Goal: Obtain resource: Obtain resource

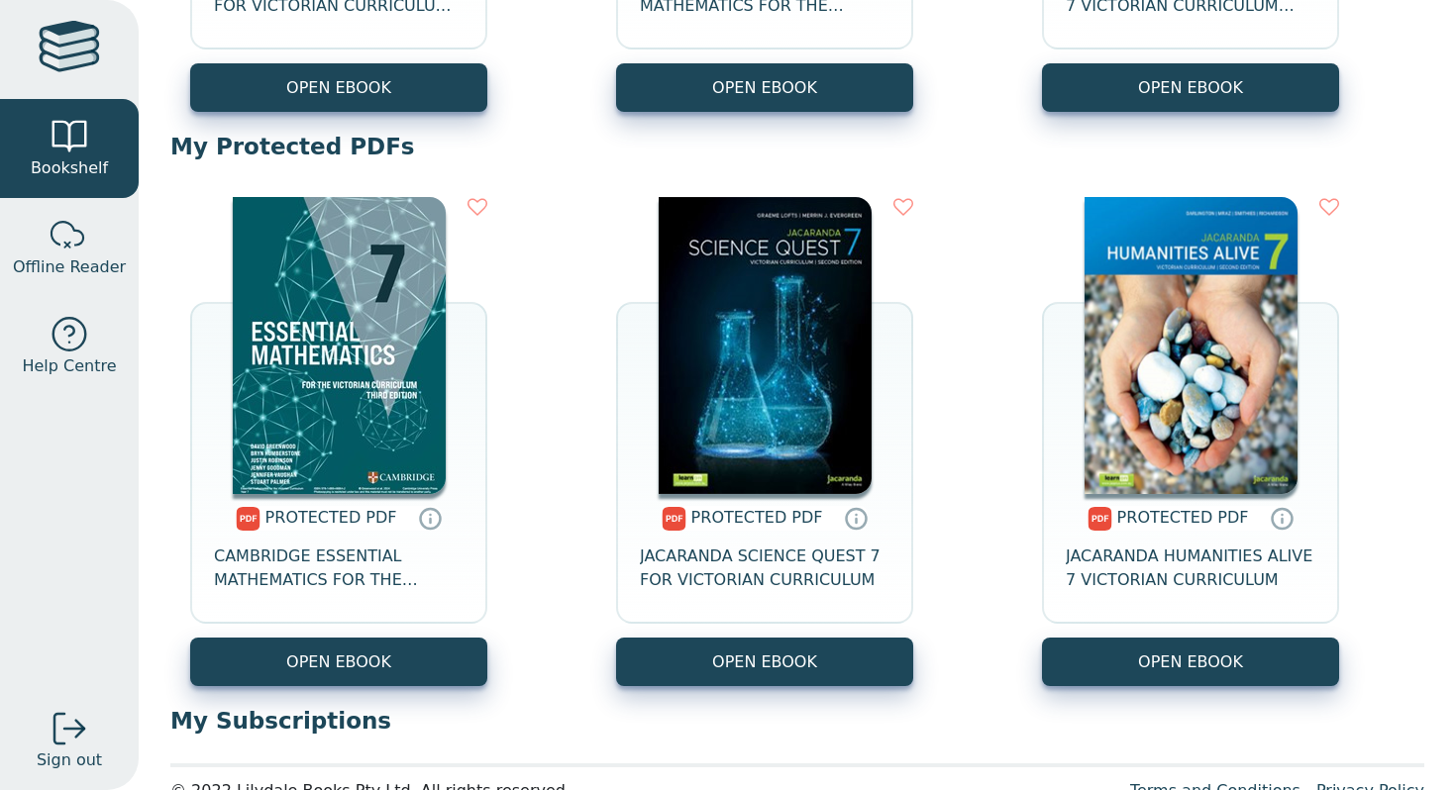
scroll to position [693, 0]
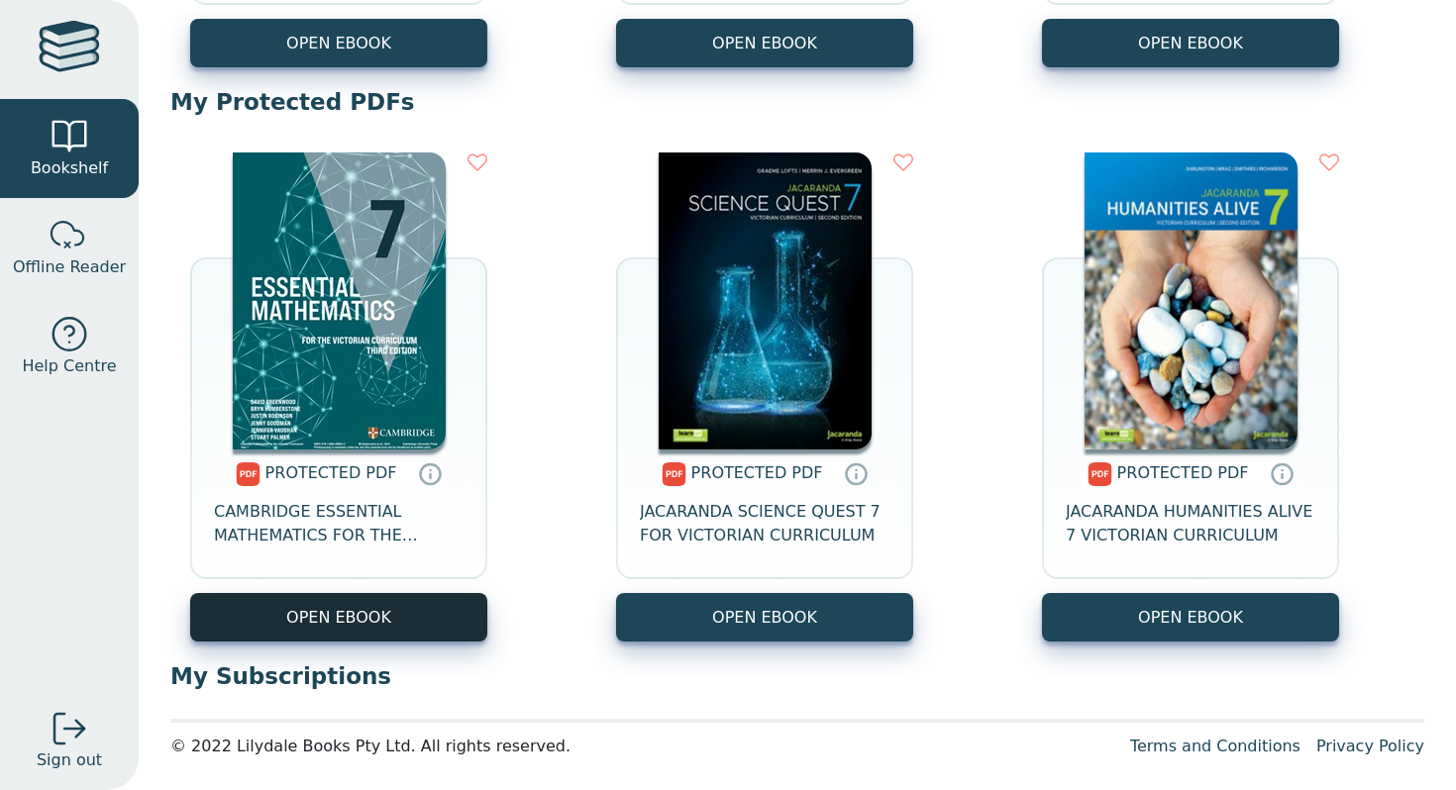
click at [448, 611] on link "OPEN EBOOK" at bounding box center [338, 617] width 297 height 49
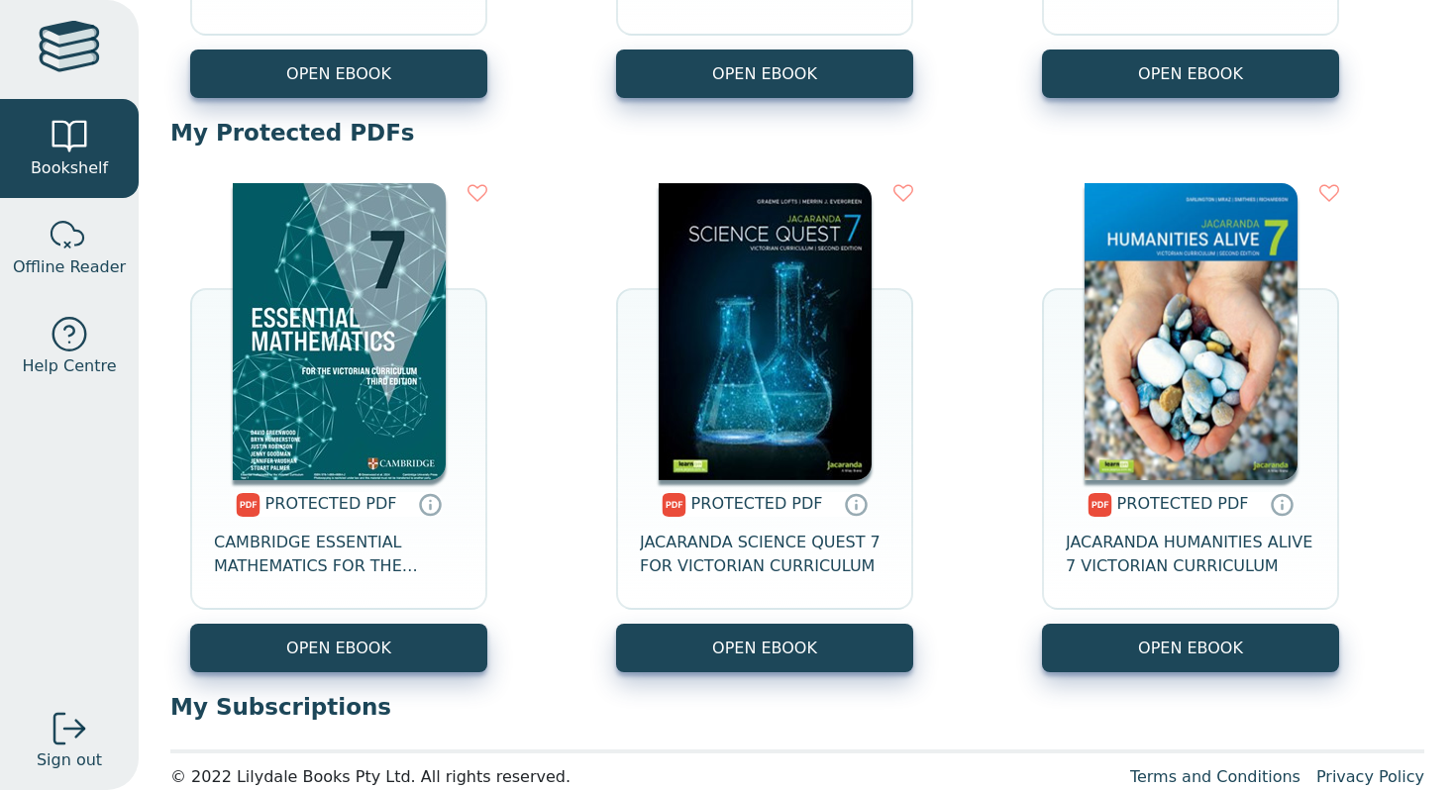
scroll to position [676, 0]
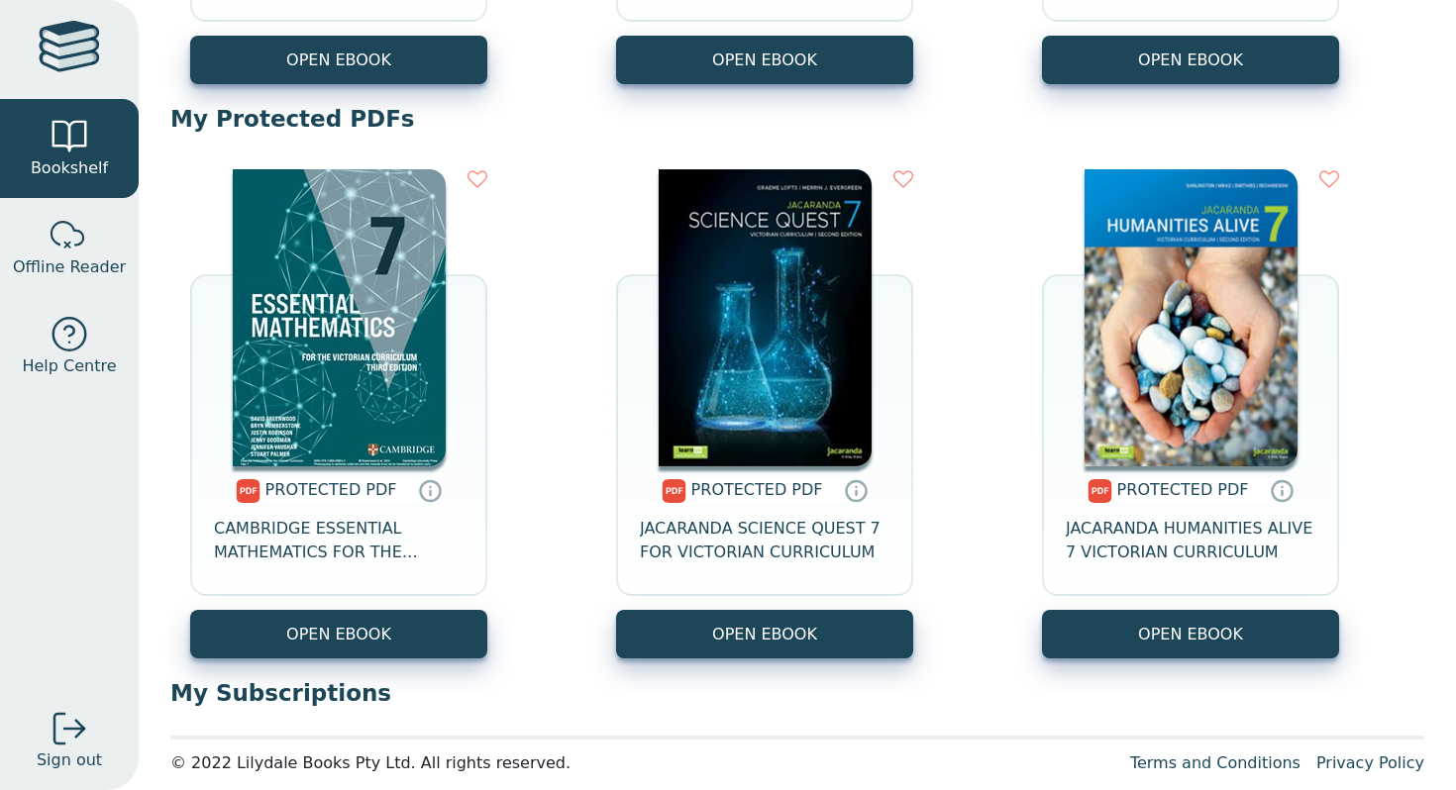
click at [359, 395] on img at bounding box center [339, 317] width 213 height 297
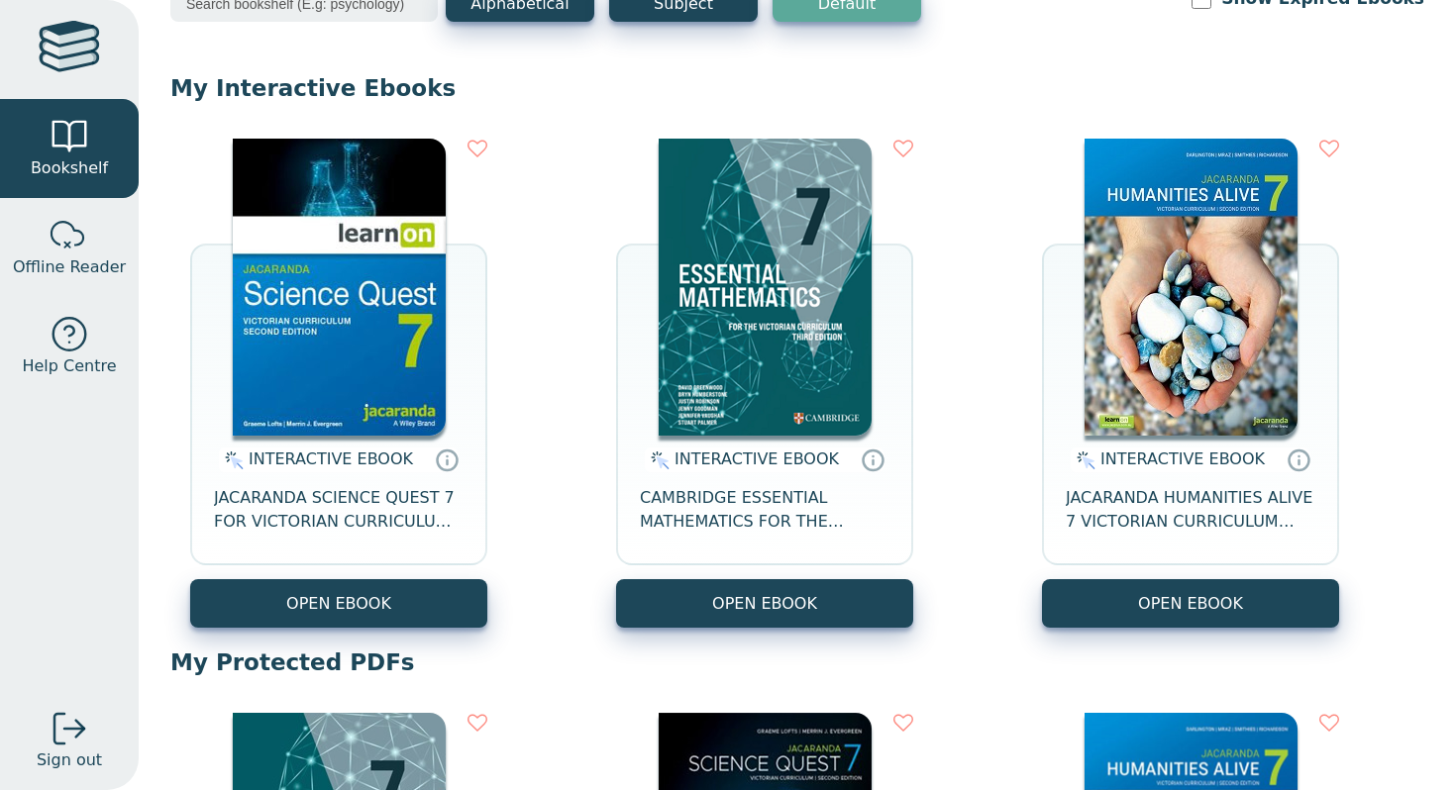
scroll to position [134, 0]
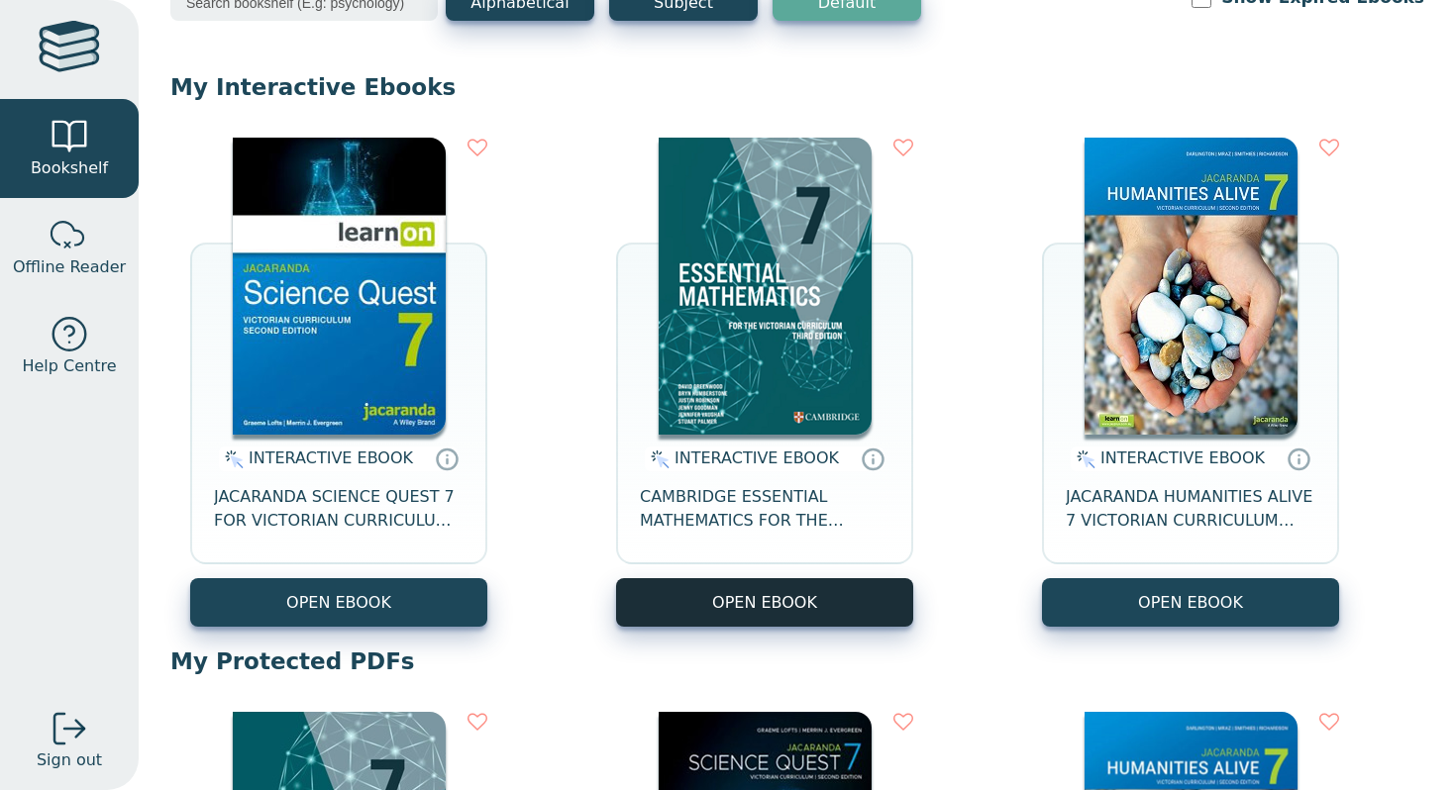
click at [750, 599] on button "OPEN EBOOK" at bounding box center [764, 602] width 297 height 49
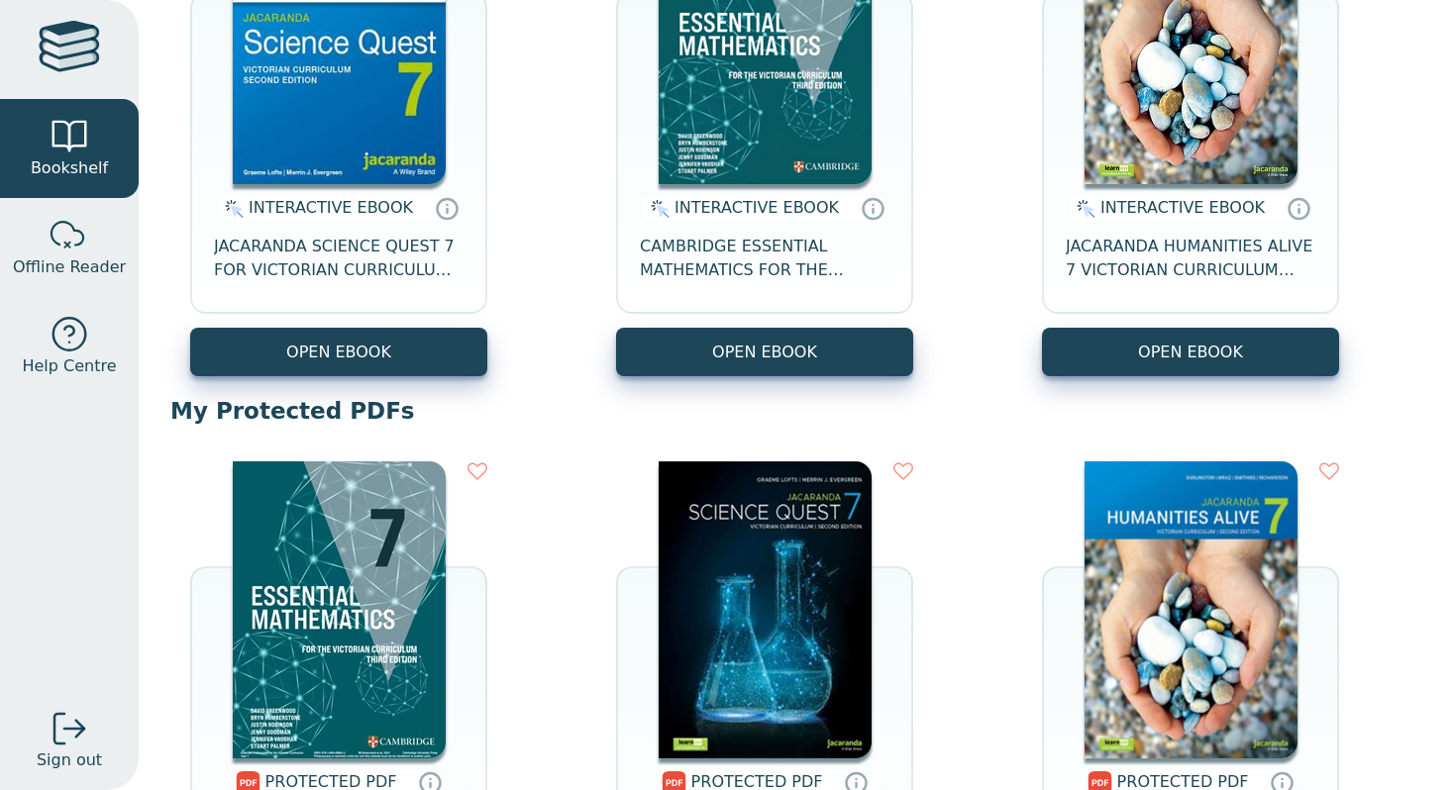
scroll to position [693, 0]
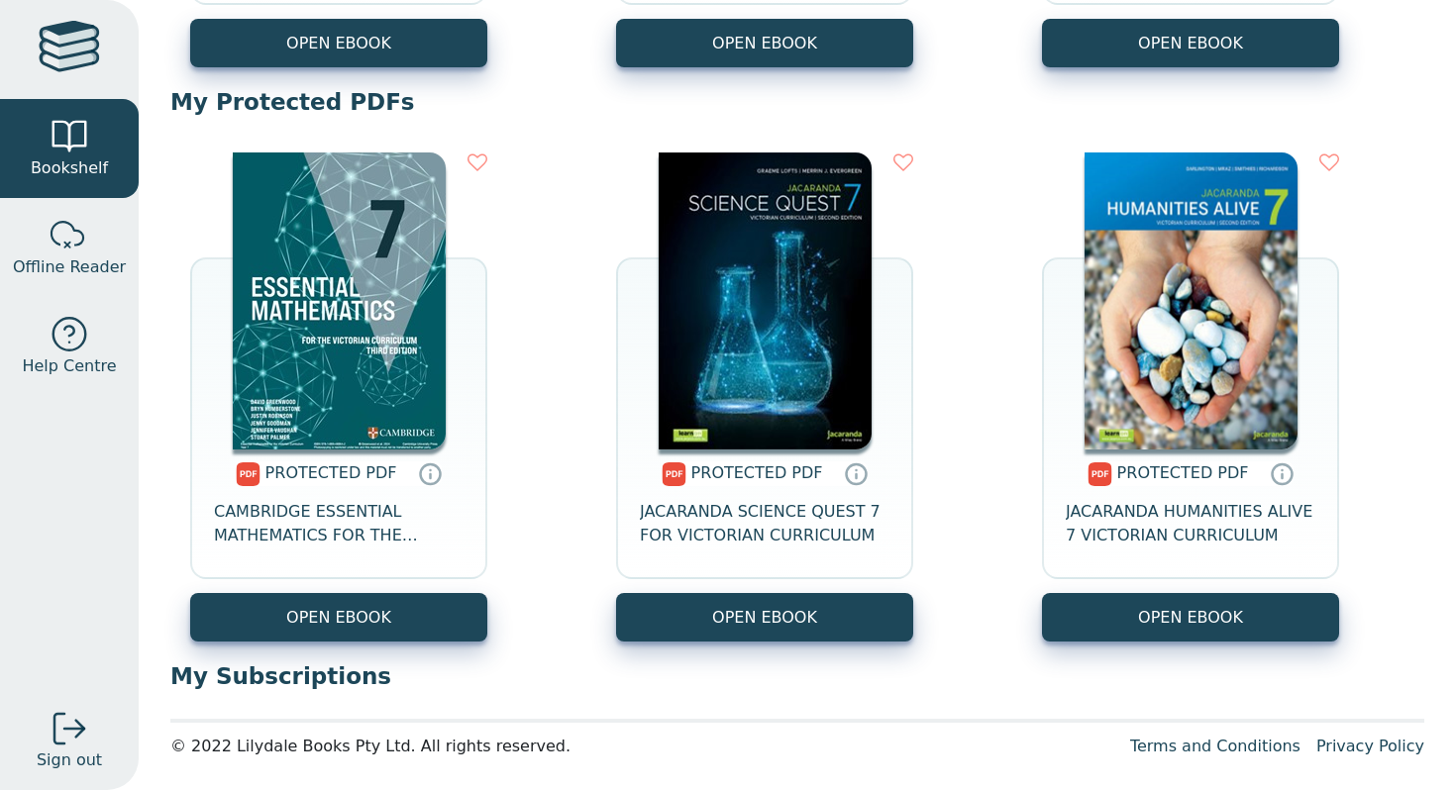
click at [366, 395] on img at bounding box center [339, 301] width 213 height 297
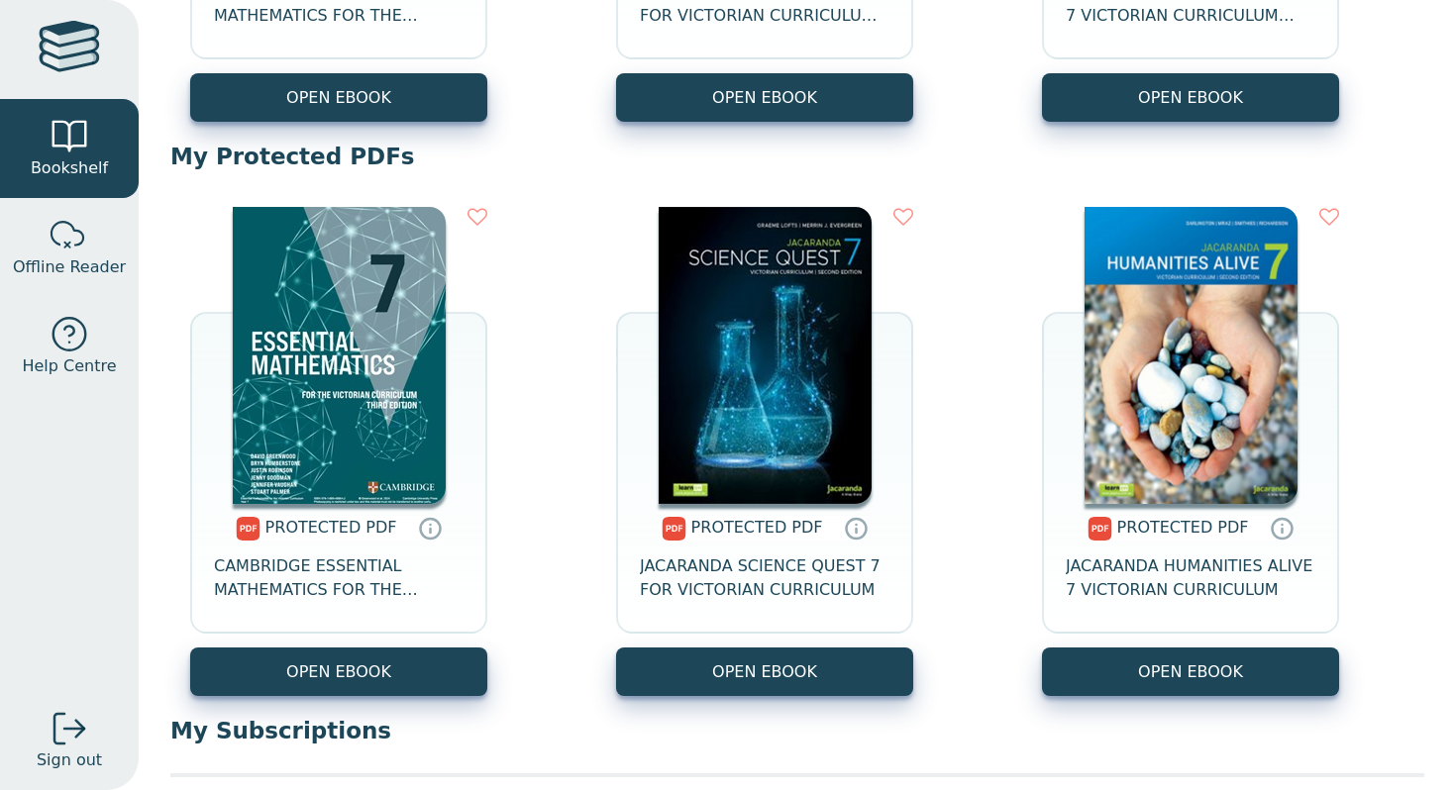
scroll to position [683, 0]
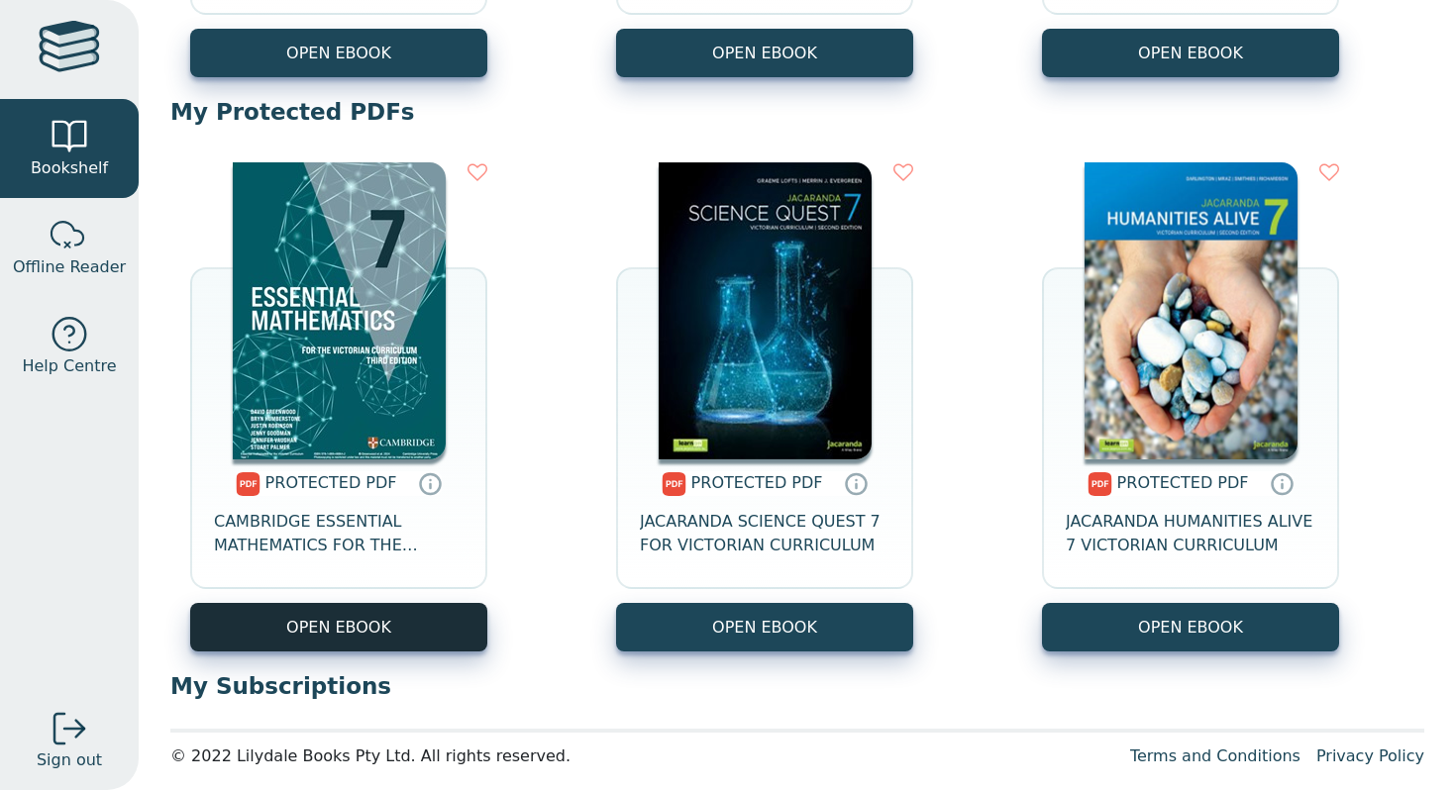
click at [381, 623] on link "OPEN EBOOK" at bounding box center [338, 627] width 297 height 49
